Goal: Task Accomplishment & Management: Use online tool/utility

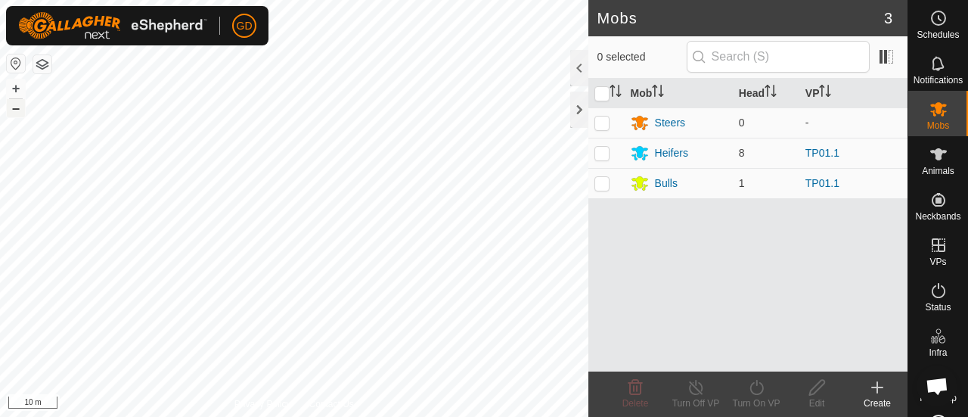
click at [18, 110] on button "–" at bounding box center [16, 108] width 18 height 18
click at [21, 108] on button "–" at bounding box center [16, 108] width 18 height 18
click at [14, 84] on button "+" at bounding box center [16, 88] width 18 height 18
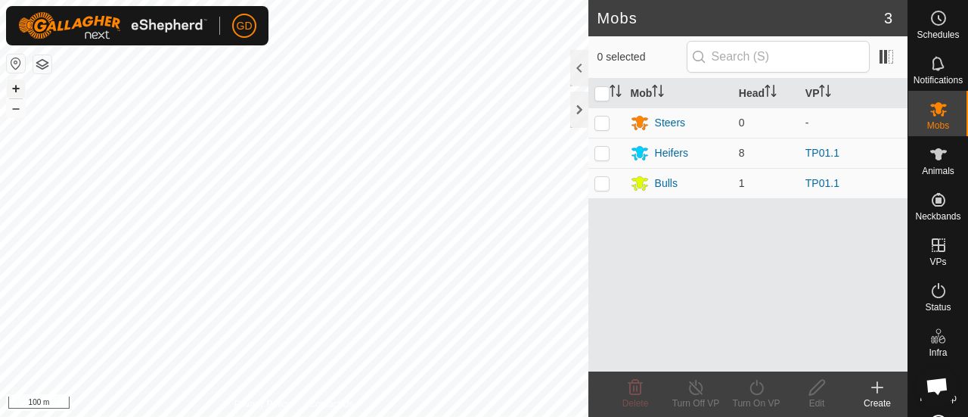
click at [15, 87] on button "+" at bounding box center [16, 88] width 18 height 18
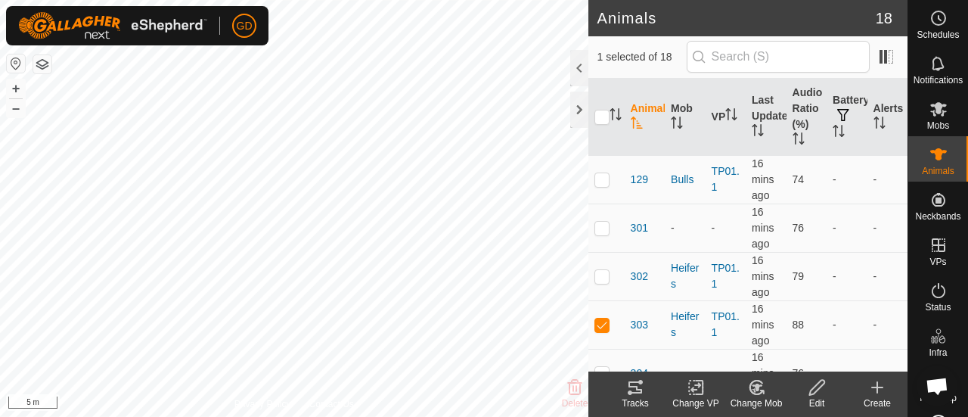
click at [636, 385] on icon at bounding box center [635, 387] width 18 height 18
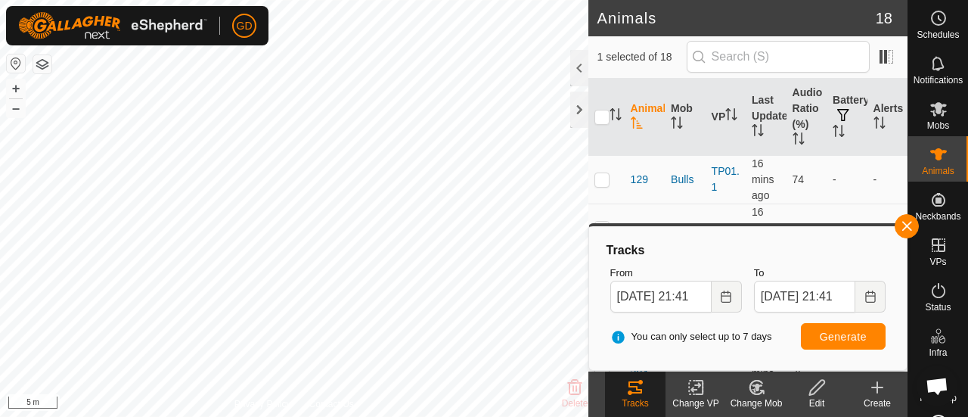
click at [412, 416] on html "GD Schedules Notifications Mobs Animals Neckbands VPs Status Infra Heatmap Help…" at bounding box center [484, 208] width 968 height 417
checkbox input "true"
checkbox input "false"
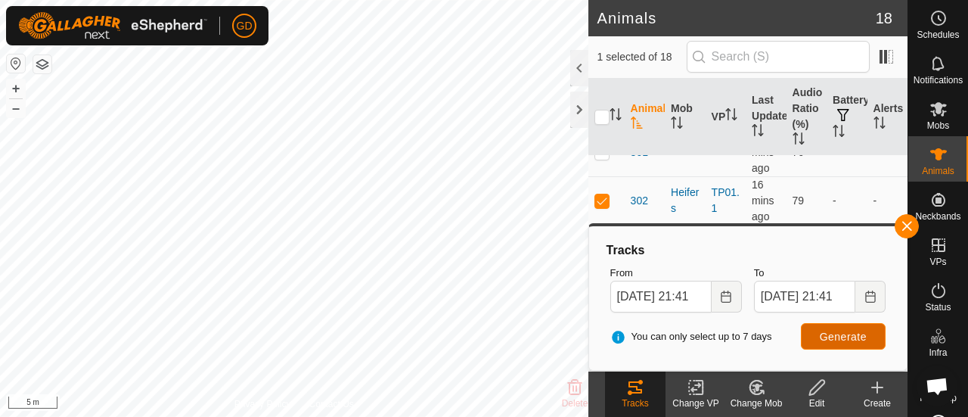
click at [848, 332] on span "Generate" at bounding box center [843, 337] width 47 height 12
click at [21, 111] on button "–" at bounding box center [16, 108] width 18 height 18
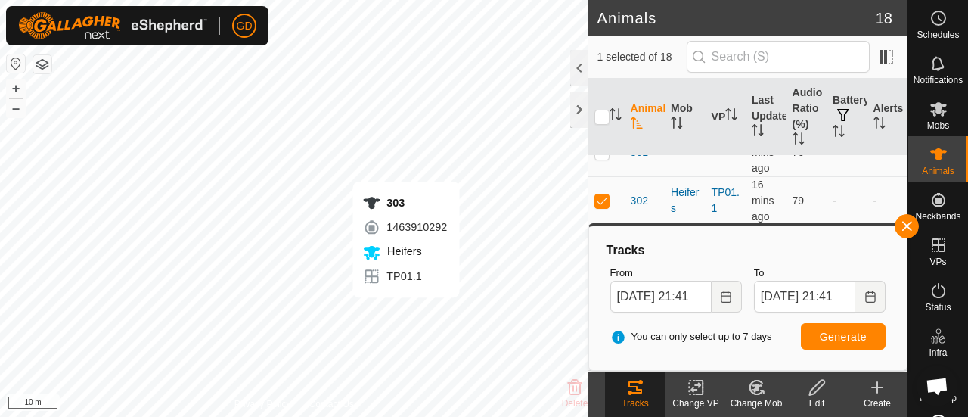
checkbox input "false"
checkbox input "true"
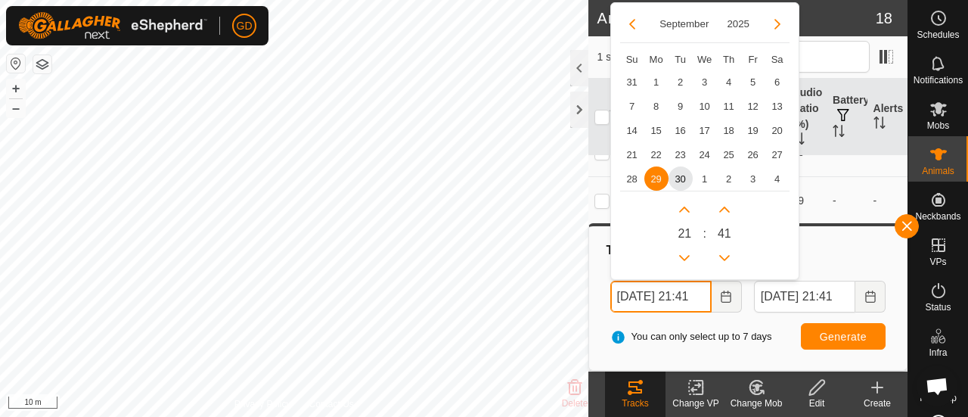
drag, startPoint x: 626, startPoint y: 294, endPoint x: 607, endPoint y: 294, distance: 19.7
click at [607, 294] on div "From [DATE] 21:41 [DATE] Su Mo Tu We Th Fr Sa 31 1 2 3 4 5 6 7 8 9 10 11 12 13 …" at bounding box center [676, 288] width 144 height 59
click at [701, 294] on input "[DATE] 21:41" at bounding box center [660, 297] width 101 height 32
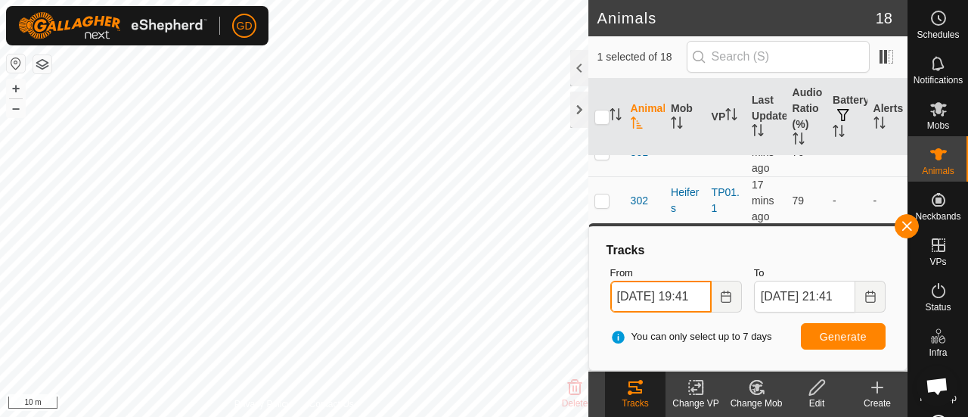
type input "[DATE] 19:41"
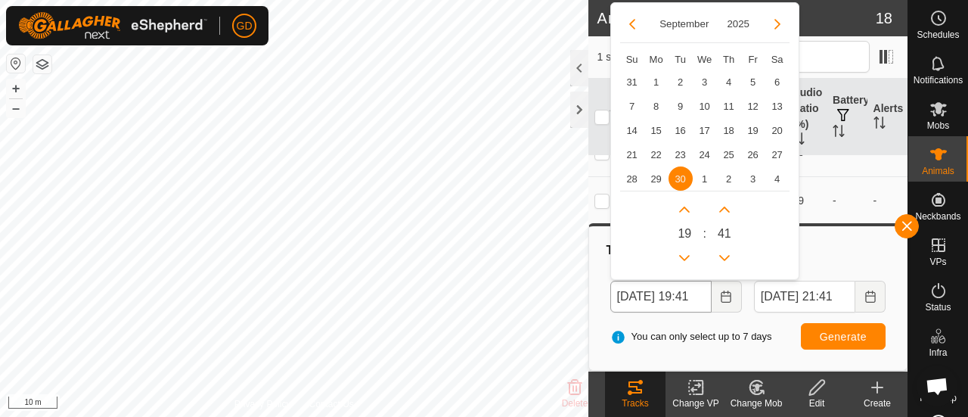
scroll to position [0, 0]
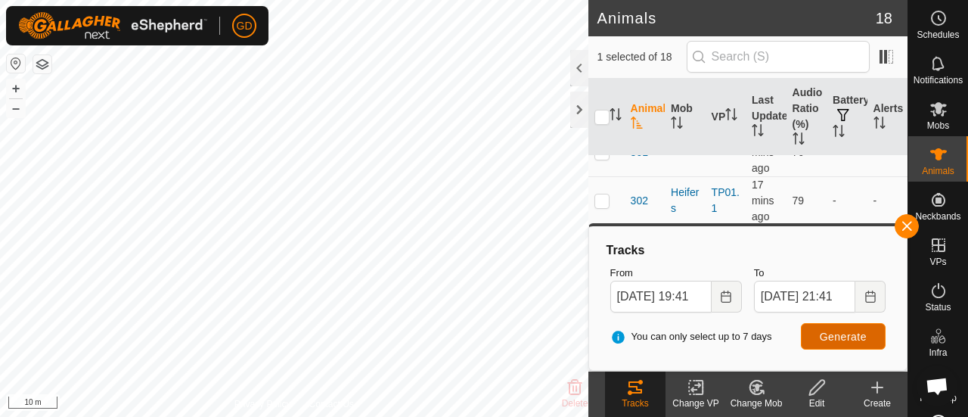
click at [841, 333] on span "Generate" at bounding box center [843, 337] width 47 height 12
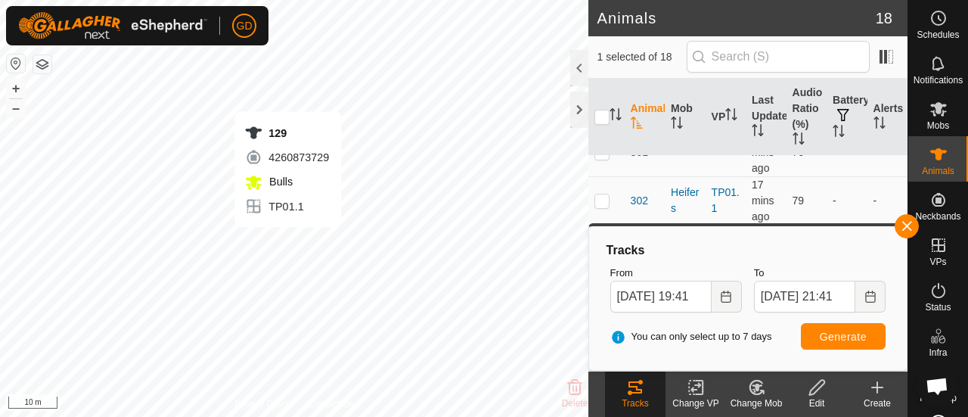
checkbox input "true"
checkbox input "false"
click at [640, 390] on icon at bounding box center [636, 387] width 14 height 12
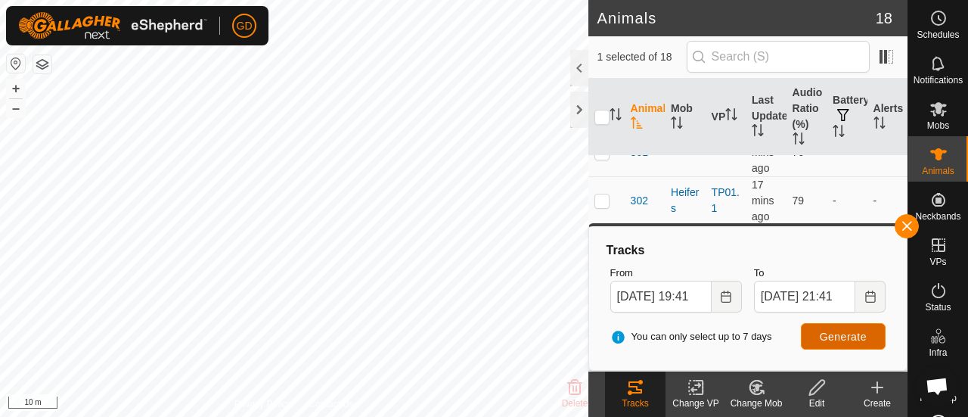
click at [847, 329] on button "Generate" at bounding box center [843, 336] width 85 height 26
checkbox input "false"
click at [838, 337] on span "Generate" at bounding box center [843, 337] width 47 height 12
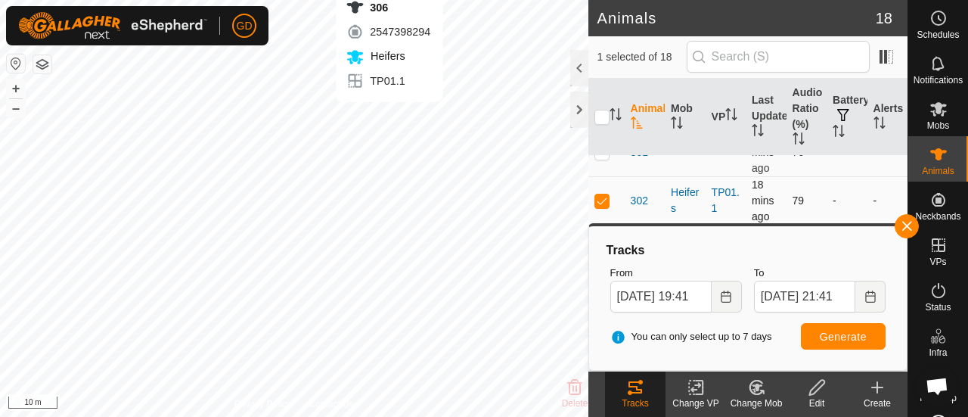
checkbox input "false"
checkbox input "true"
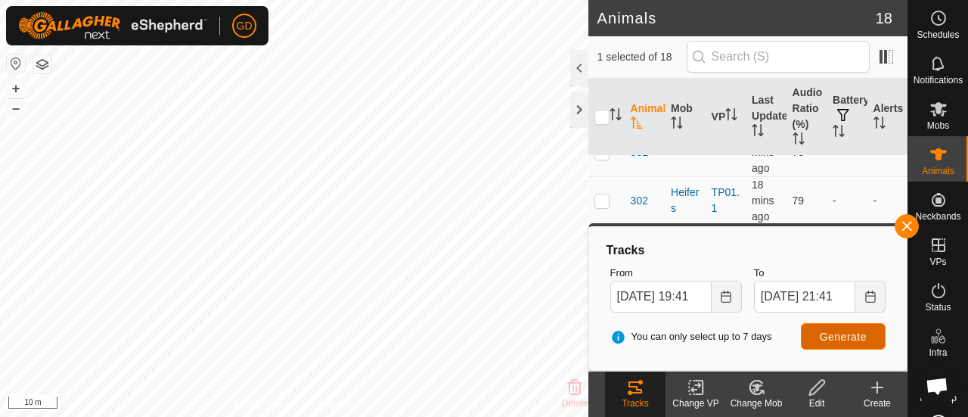
click at [837, 337] on span "Generate" at bounding box center [843, 337] width 47 height 12
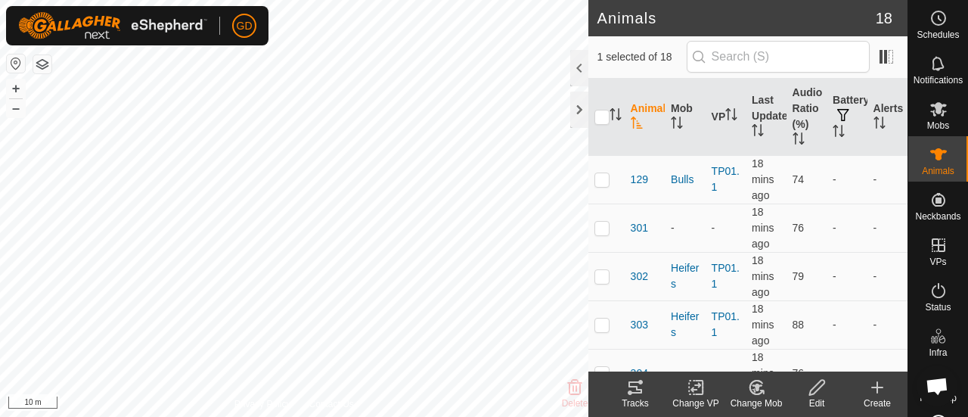
click at [638, 384] on icon at bounding box center [635, 387] width 18 height 18
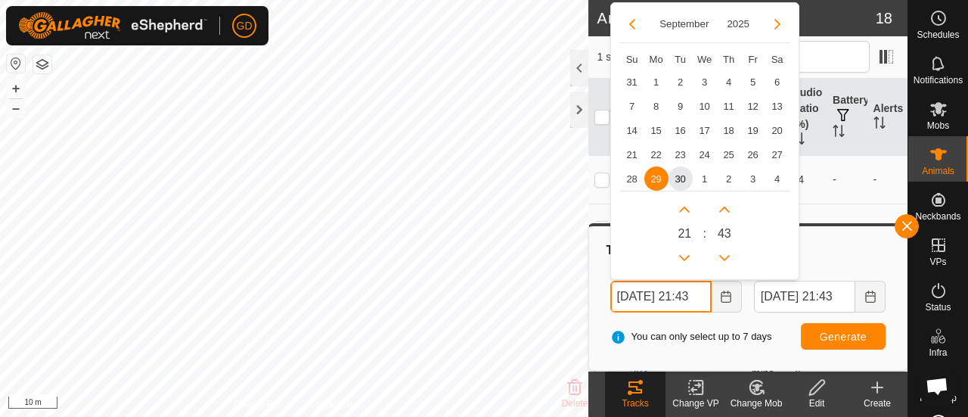
drag, startPoint x: 628, startPoint y: 300, endPoint x: 605, endPoint y: 300, distance: 22.7
click at [605, 300] on div "From [DATE] 21:43 [DATE] Su Mo Tu We Th Fr Sa 31 1 2 3 4 5 6 7 8 9 10 11 12 13 …" at bounding box center [676, 288] width 144 height 59
click at [700, 295] on input "[DATE] 21:43" at bounding box center [660, 297] width 101 height 32
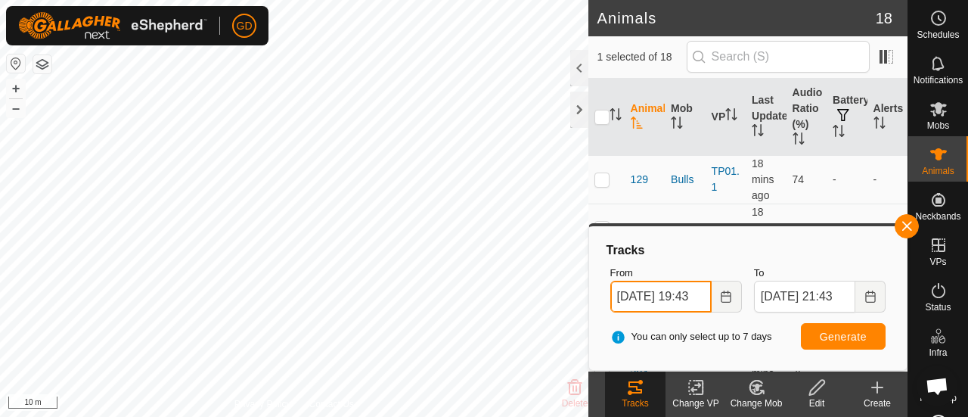
type input "[DATE] 19:43"
click at [816, 334] on button "Generate" at bounding box center [843, 336] width 85 height 26
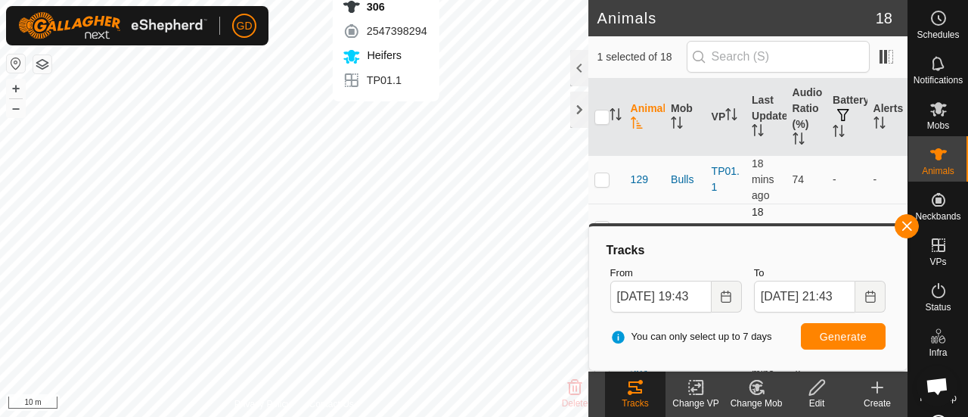
checkbox input "true"
checkbox input "false"
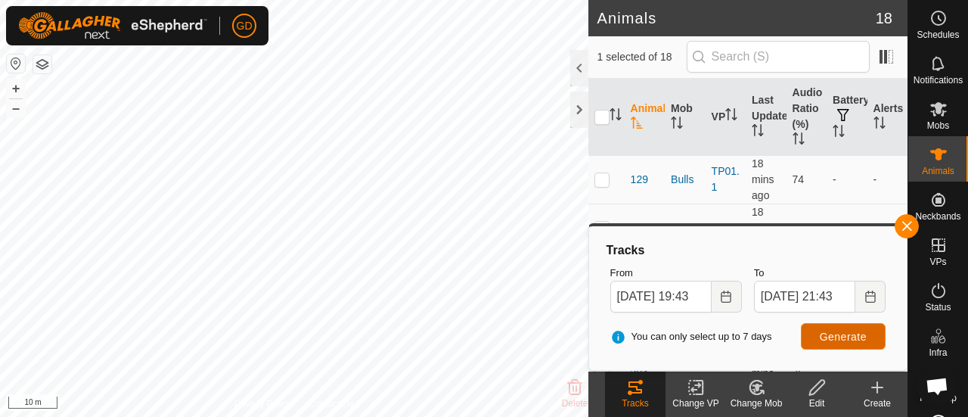
click at [841, 331] on span "Generate" at bounding box center [843, 337] width 47 height 12
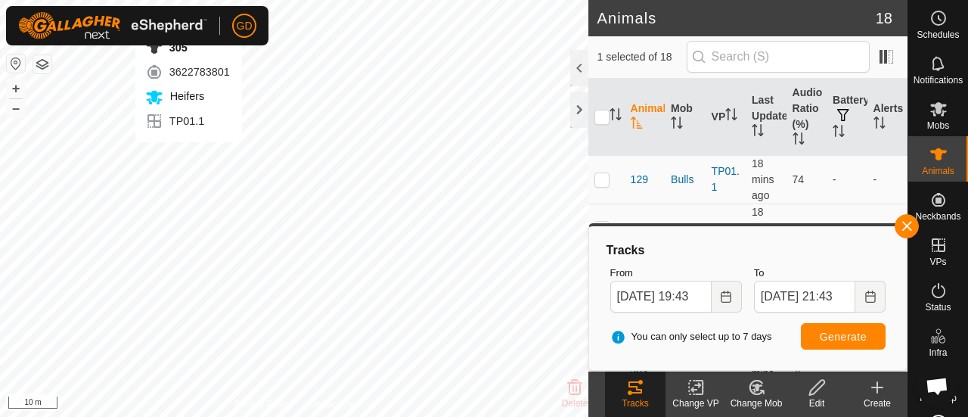
checkbox input "true"
checkbox input "false"
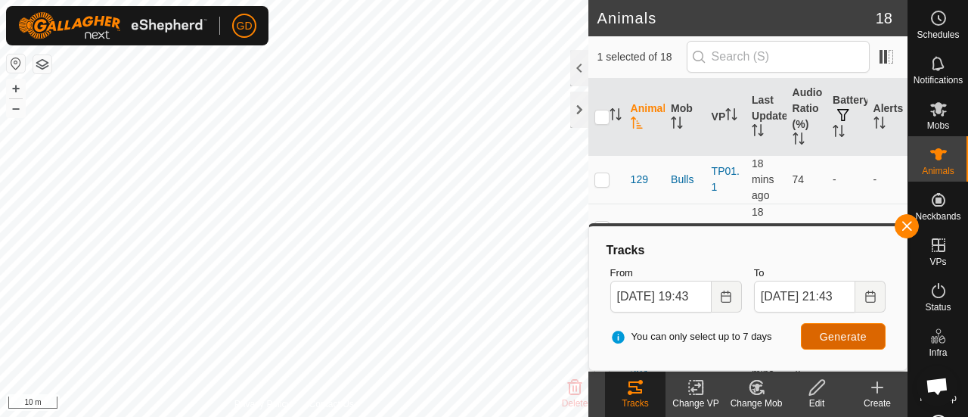
click at [826, 334] on span "Generate" at bounding box center [843, 337] width 47 height 12
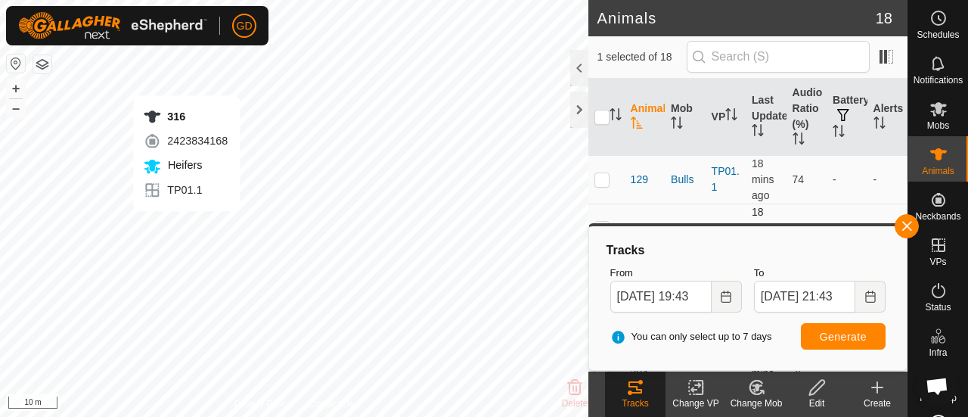
checkbox input "false"
checkbox input "true"
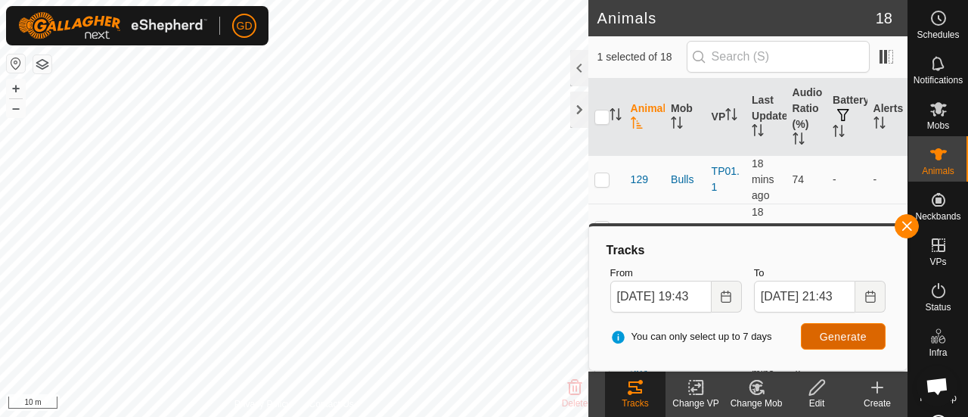
click at [837, 332] on span "Generate" at bounding box center [843, 337] width 47 height 12
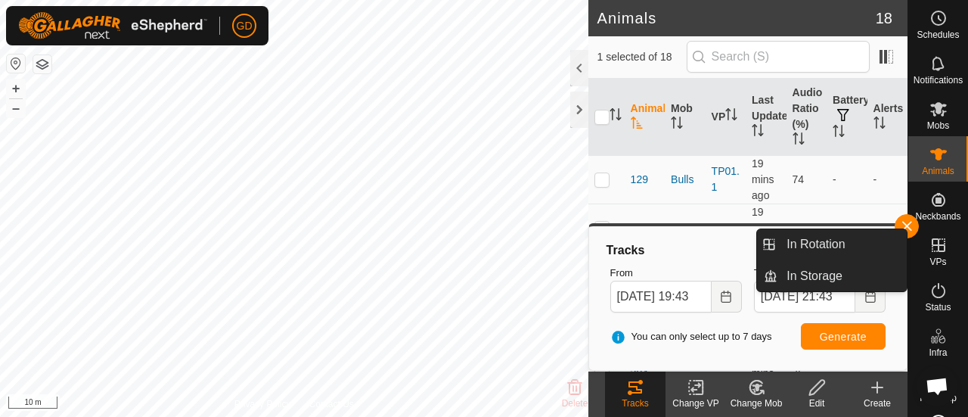
click at [937, 246] on icon at bounding box center [939, 245] width 18 height 18
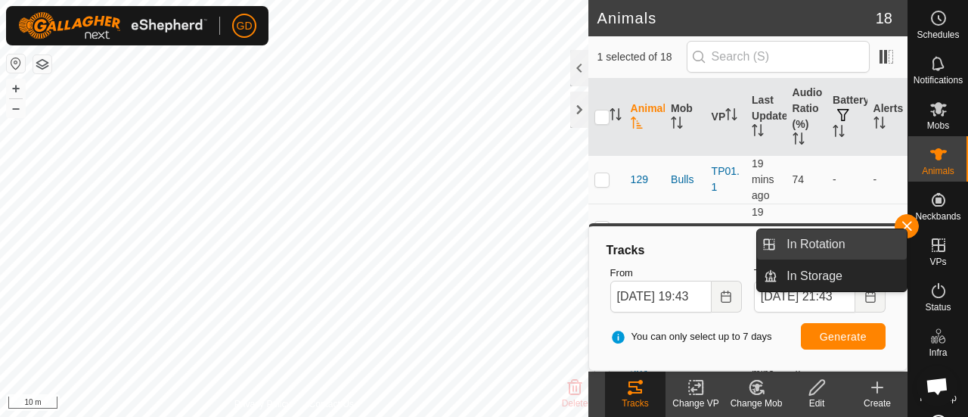
click at [825, 241] on link "In Rotation" at bounding box center [842, 244] width 129 height 30
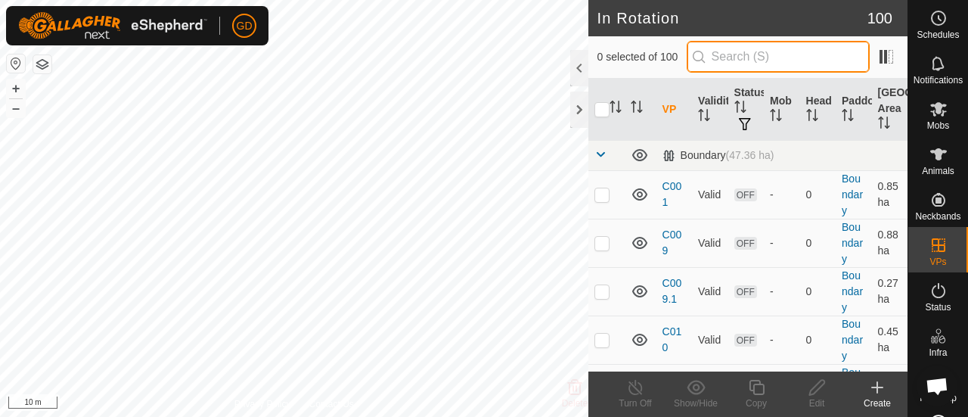
click at [741, 58] on input "text" at bounding box center [778, 57] width 183 height 32
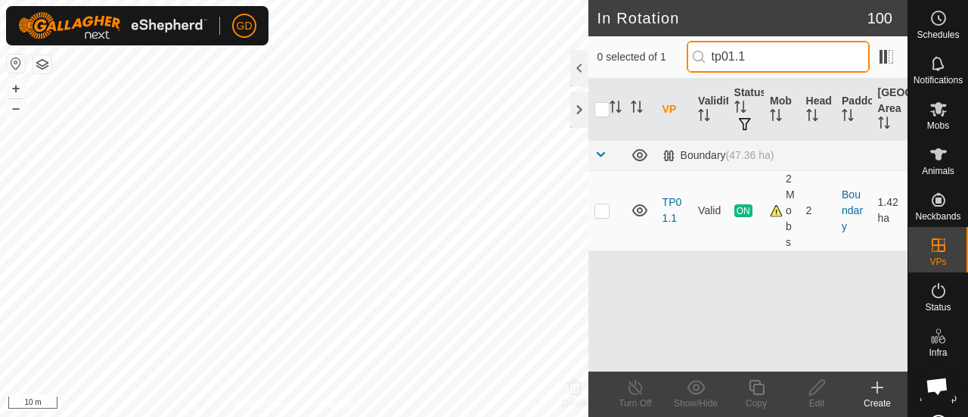
type input "tp01.1"
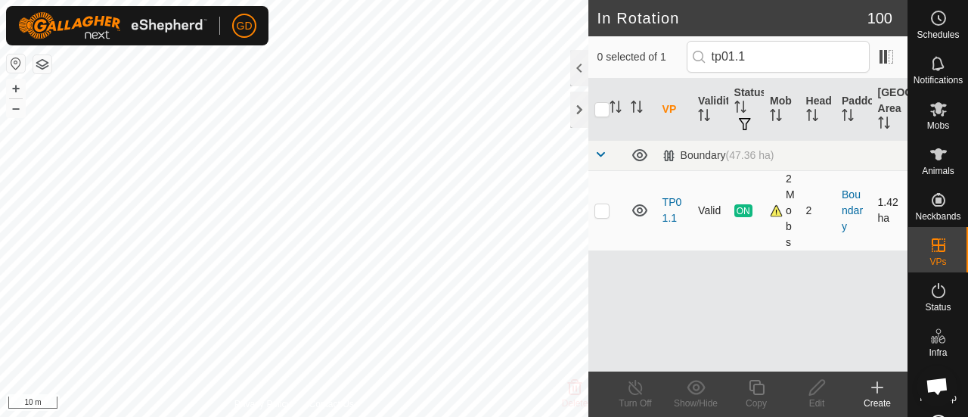
click at [602, 210] on p-checkbox at bounding box center [602, 210] width 15 height 12
click at [601, 207] on p-checkbox at bounding box center [602, 210] width 15 height 12
checkbox input "false"
click at [583, 113] on div at bounding box center [579, 110] width 18 height 36
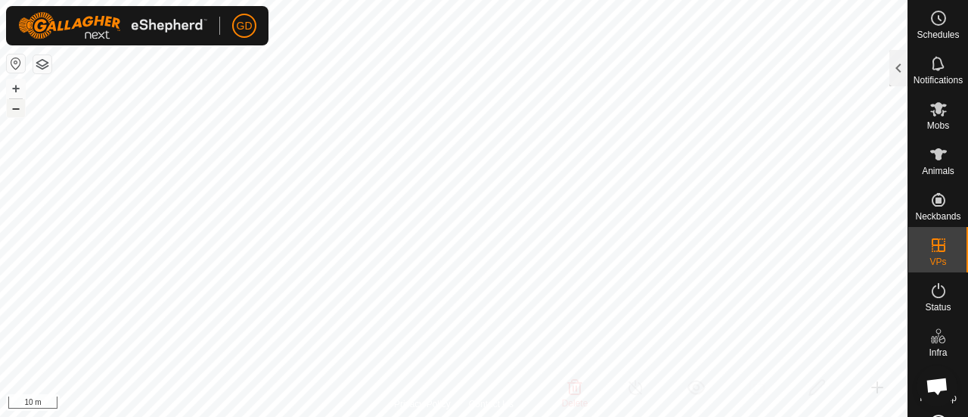
click at [18, 107] on button "–" at bounding box center [16, 108] width 18 height 18
